Goal: Task Accomplishment & Management: Manage account settings

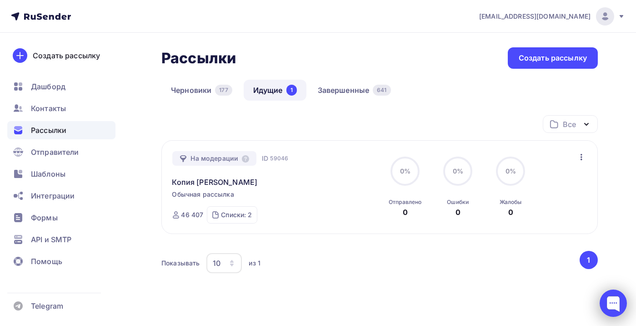
click at [613, 301] on div at bounding box center [613, 302] width 27 height 27
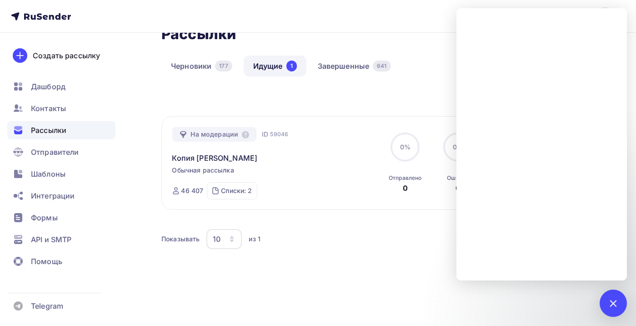
scroll to position [40, 0]
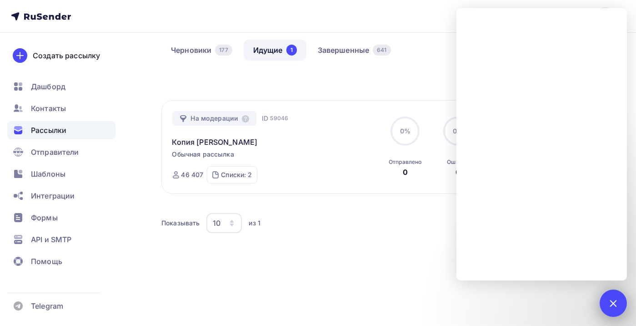
click at [614, 307] on div at bounding box center [613, 302] width 12 height 12
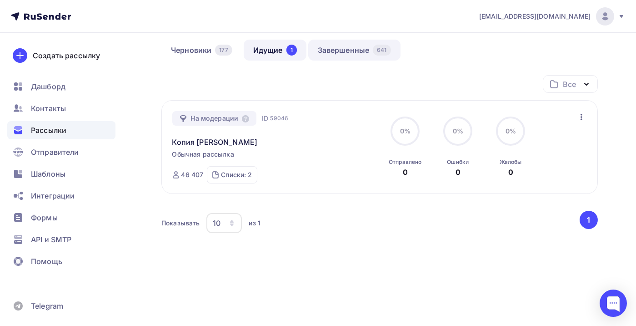
click at [350, 45] on link "Завершенные 641" at bounding box center [354, 50] width 92 height 21
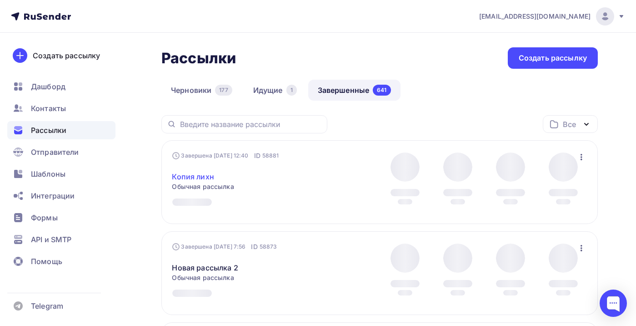
click at [205, 182] on link "Копия лихн" at bounding box center [193, 176] width 42 height 11
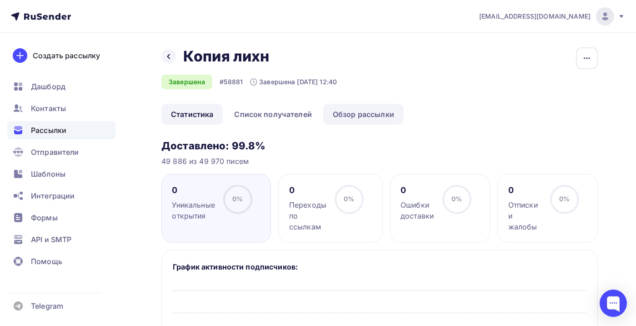
click at [371, 118] on link "Обзор рассылки" at bounding box center [363, 114] width 80 height 21
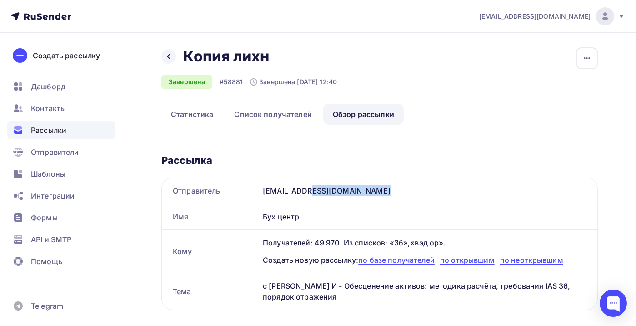
drag, startPoint x: 329, startPoint y: 188, endPoint x: 261, endPoint y: 193, distance: 67.5
click at [261, 193] on div "[EMAIL_ADDRESS][DOMAIN_NAME]" at bounding box center [428, 190] width 338 height 25
copy div "[EMAIL_ADDRESS][DOMAIN_NAME]"
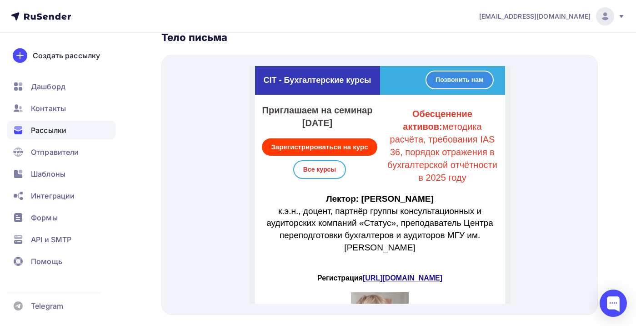
scroll to position [321, 0]
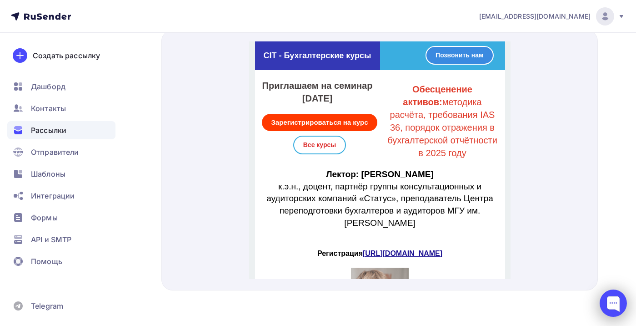
click at [611, 299] on div at bounding box center [613, 302] width 27 height 27
